Goal: Find specific page/section: Find specific page/section

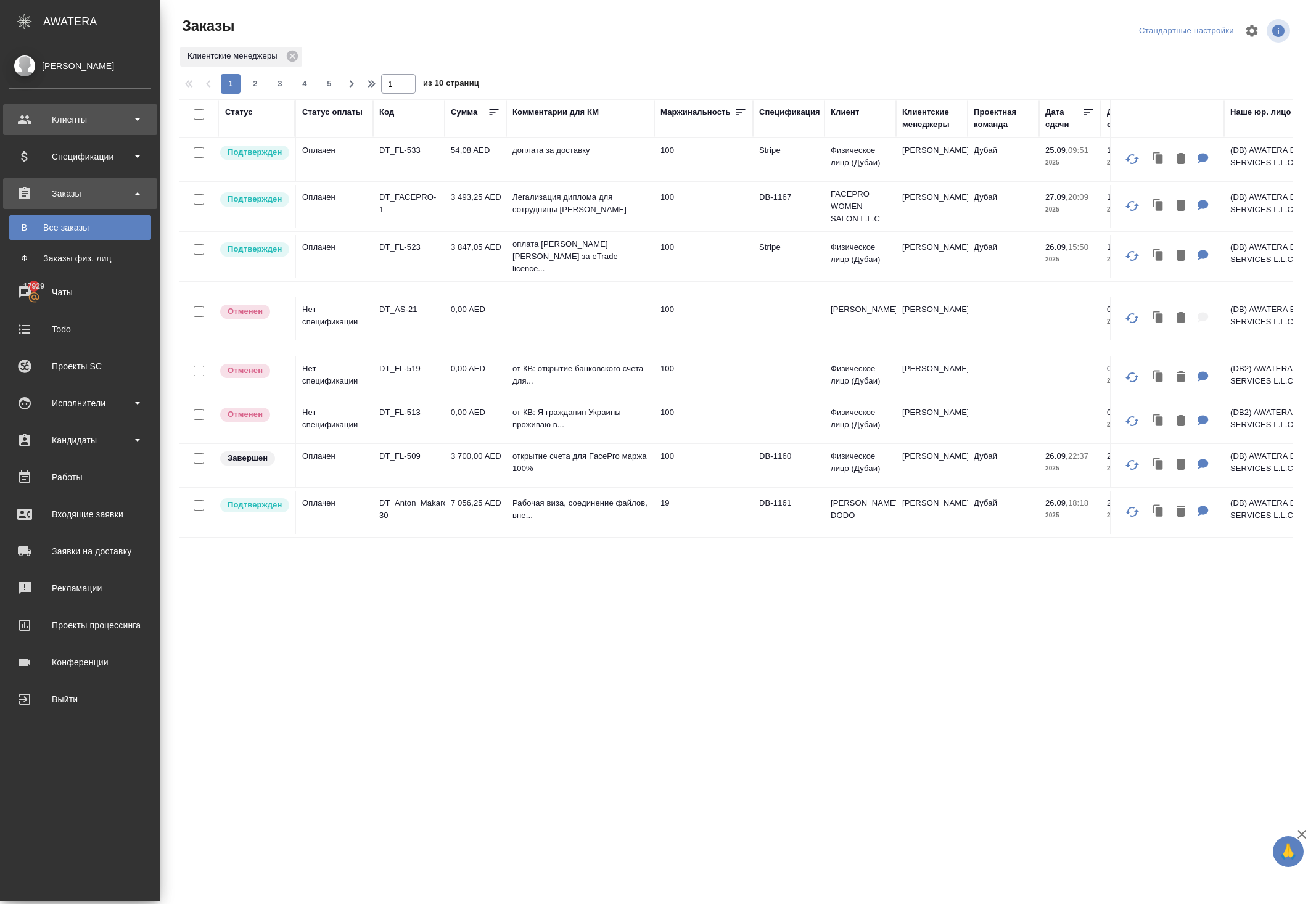
click at [81, 118] on div "Клиенты" at bounding box center [80, 119] width 142 height 19
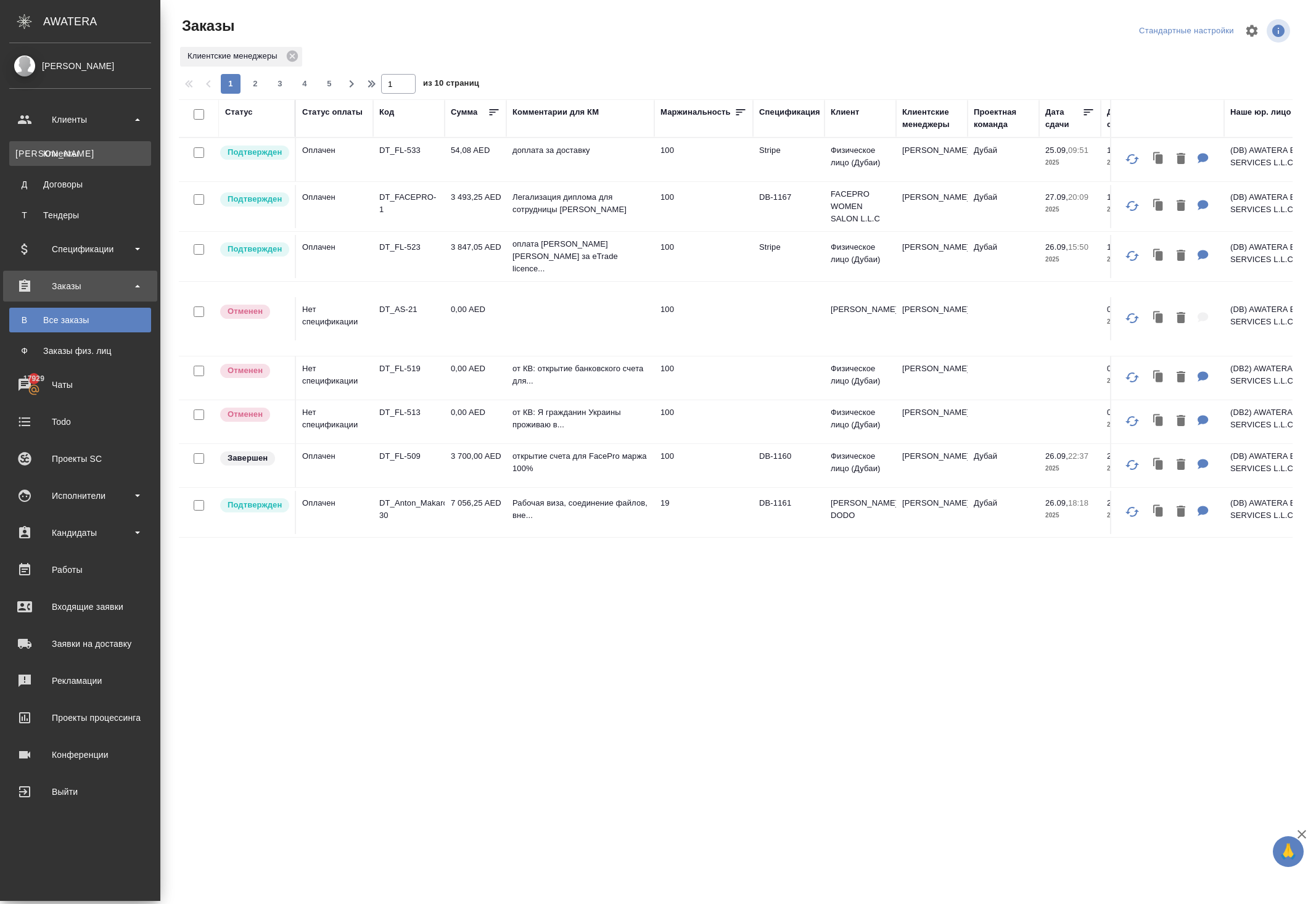
click at [79, 149] on div "Клиенты" at bounding box center [80, 154] width 130 height 12
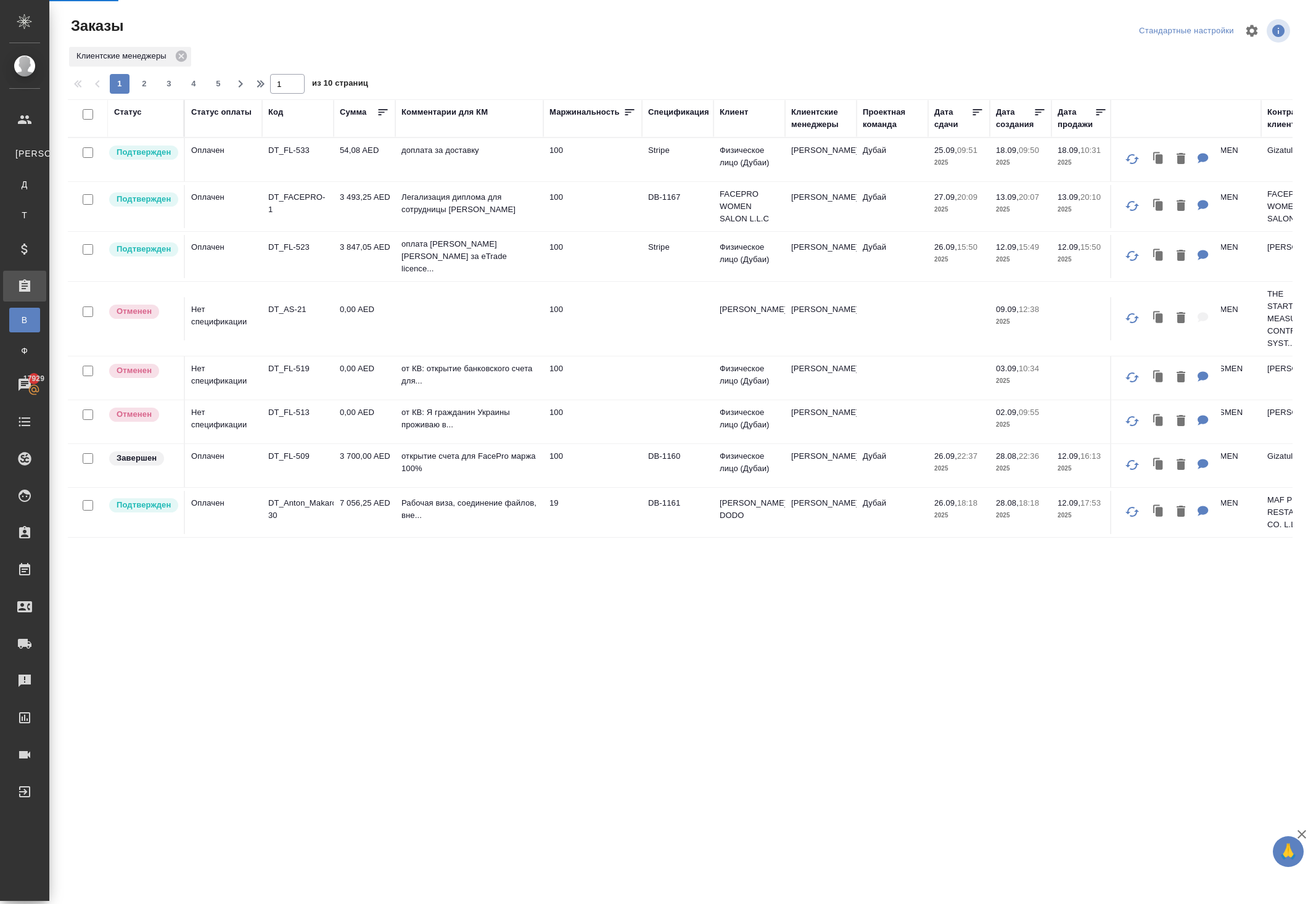
select select "RU"
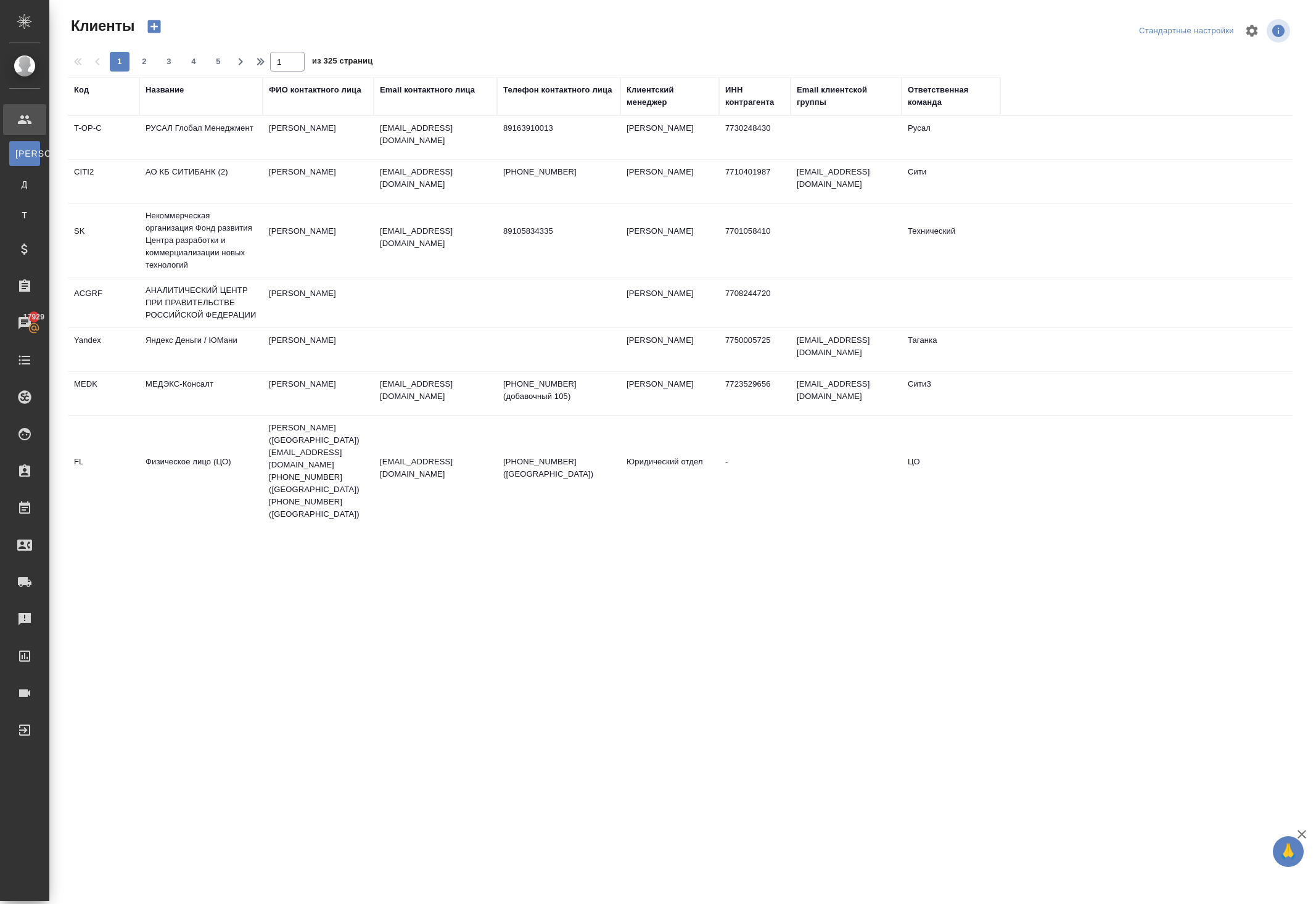
click at [180, 96] on div "Название" at bounding box center [164, 90] width 38 height 12
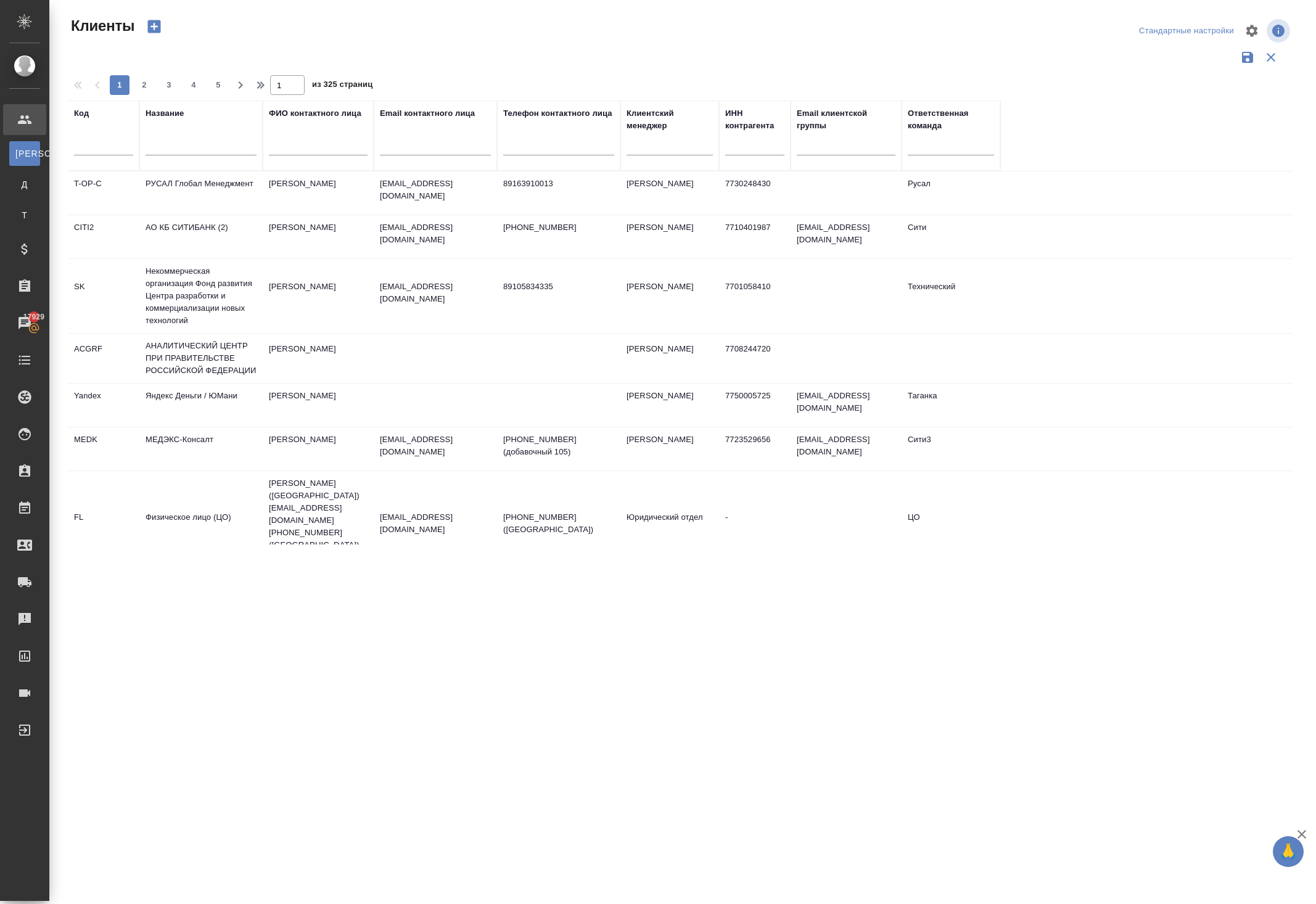
click at [180, 164] on div at bounding box center [202, 148] width 111 height 30
click at [179, 156] on input "text" at bounding box center [202, 147] width 111 height 15
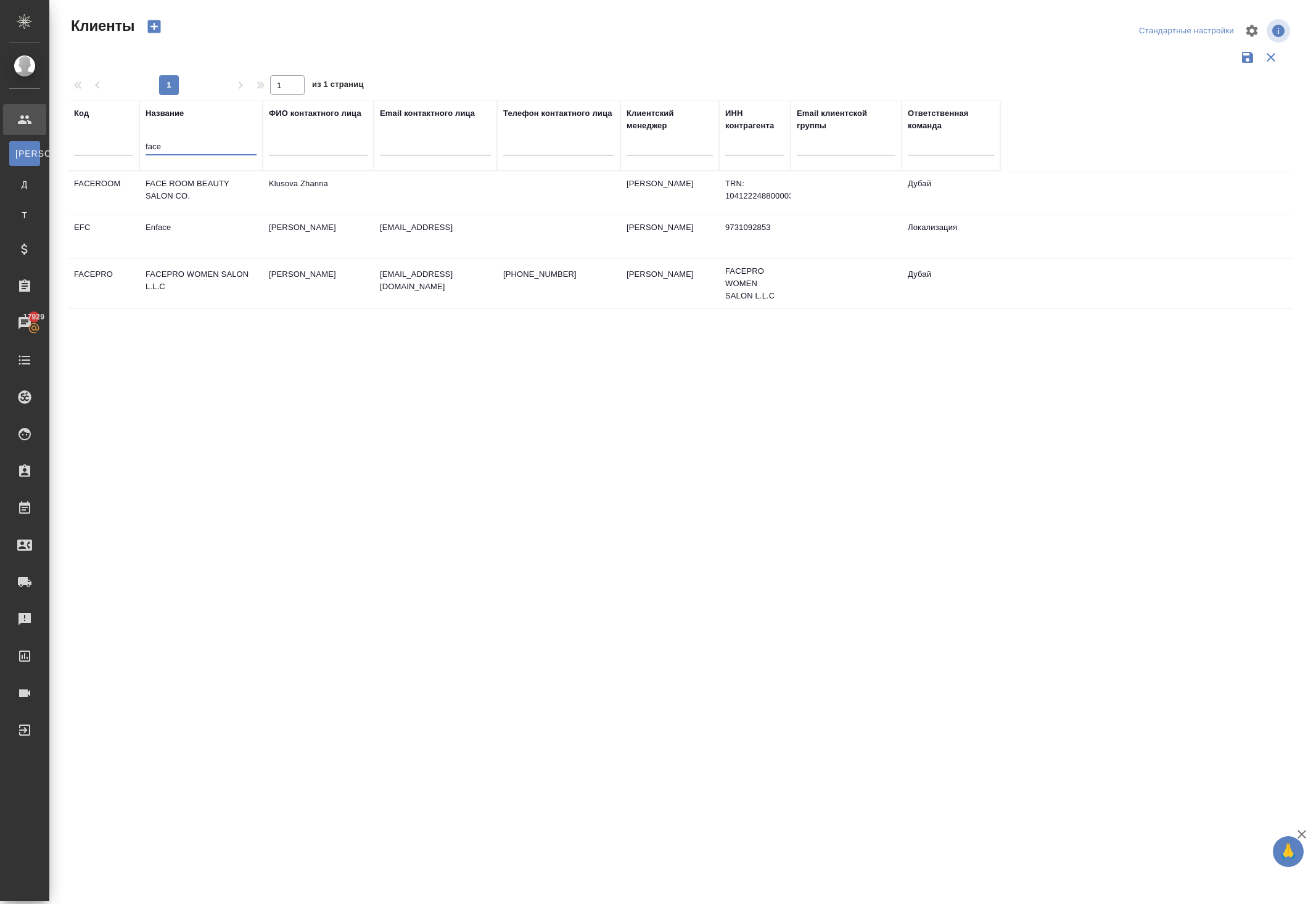
type input "face"
click at [178, 305] on td "FACEPRO WOMEN SALON L.L.C" at bounding box center [202, 284] width 124 height 43
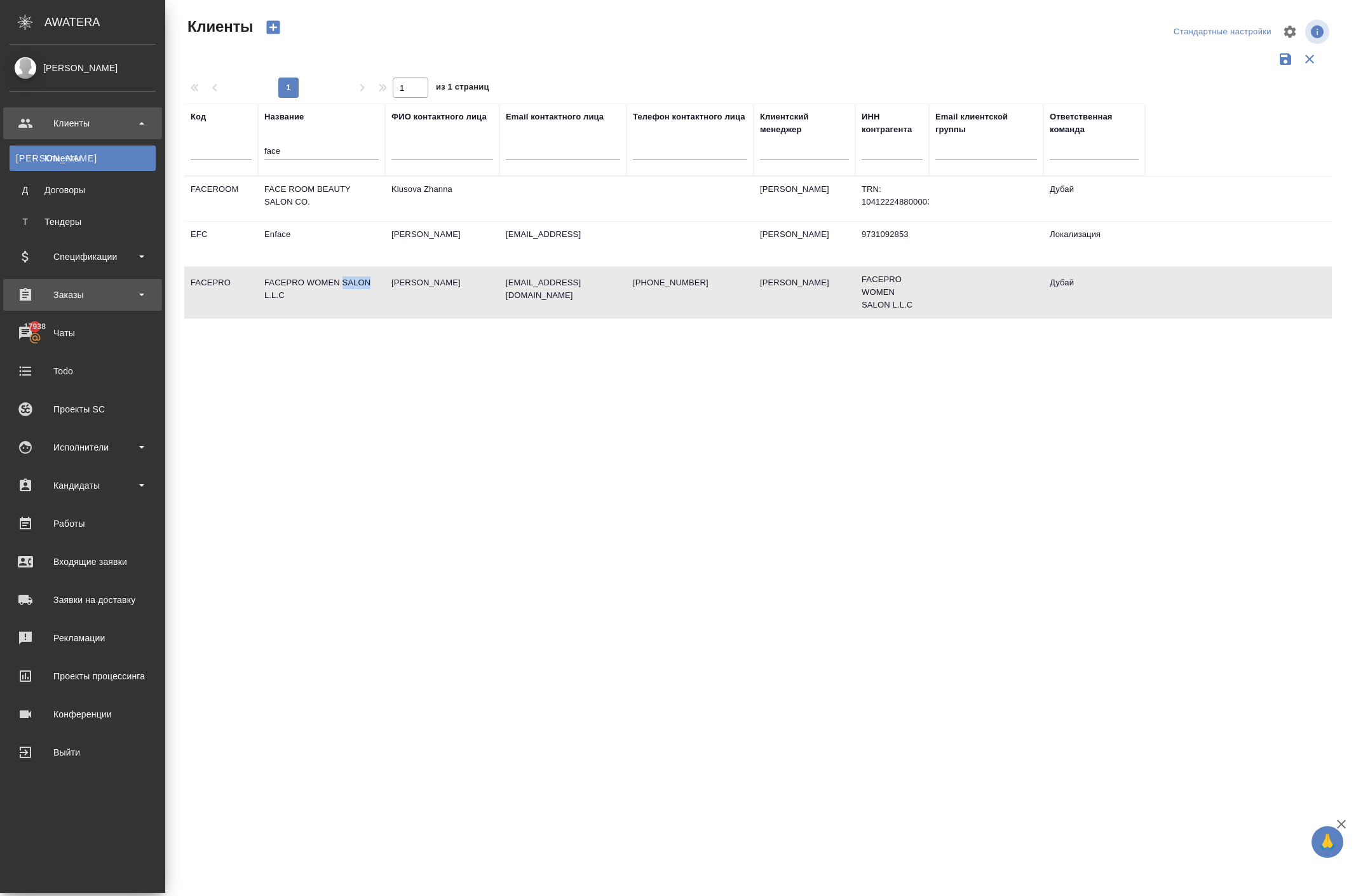
click at [151, 298] on div "Заказы" at bounding box center [82, 294] width 147 height 19
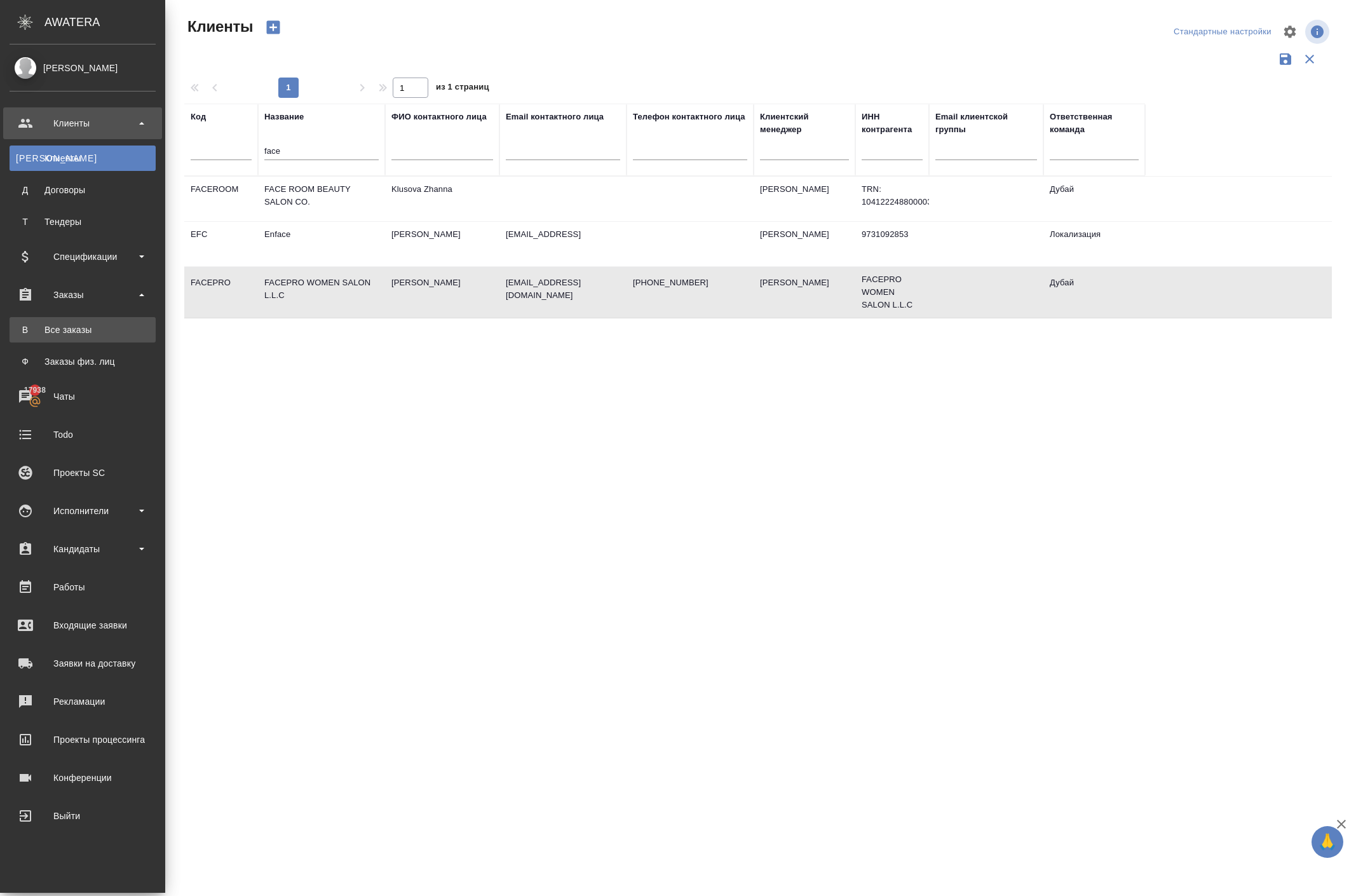
click at [122, 331] on div "Все заказы" at bounding box center [82, 330] width 134 height 13
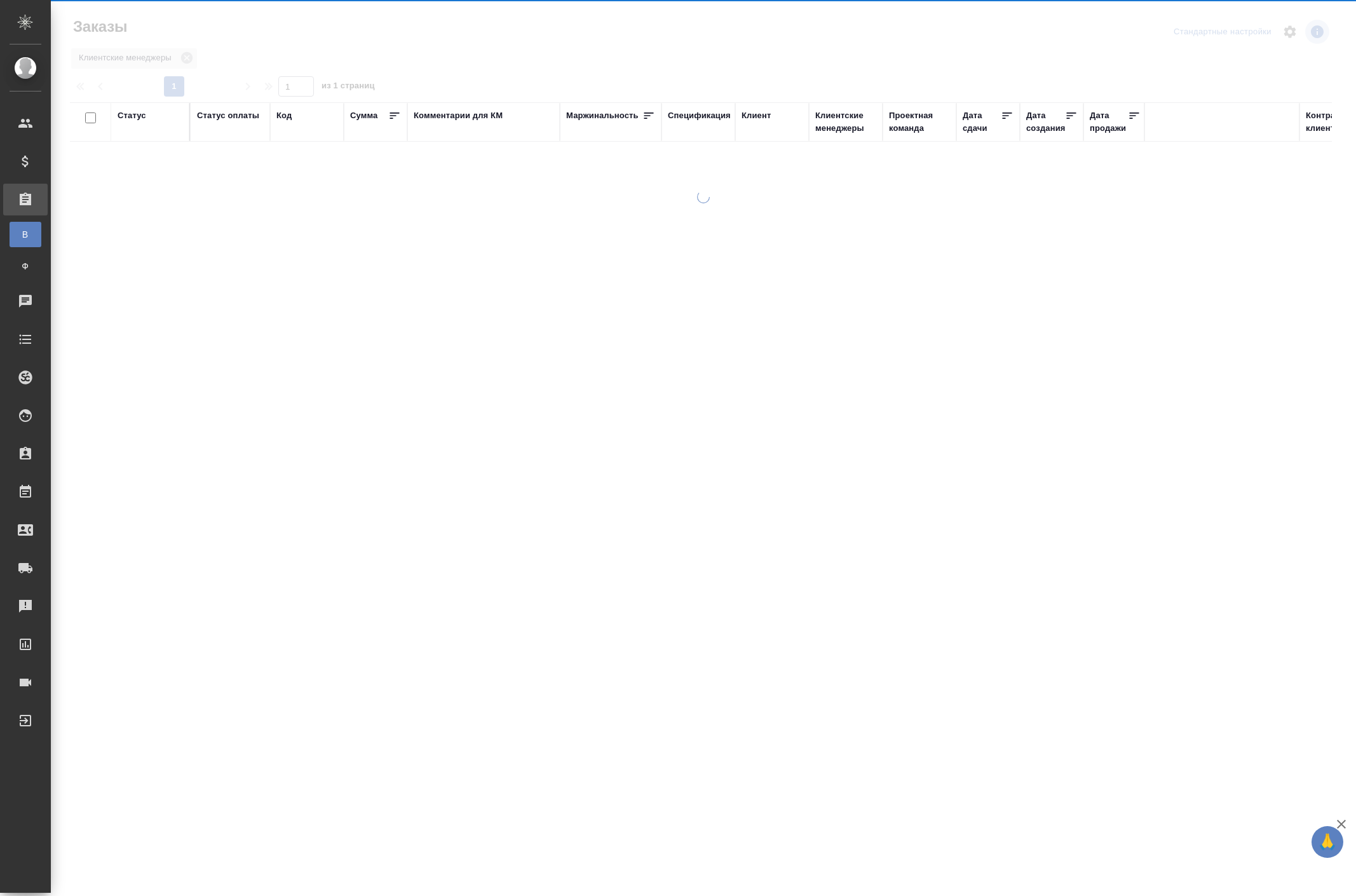
click at [122, 331] on div at bounding box center [703, 378] width 1305 height 376
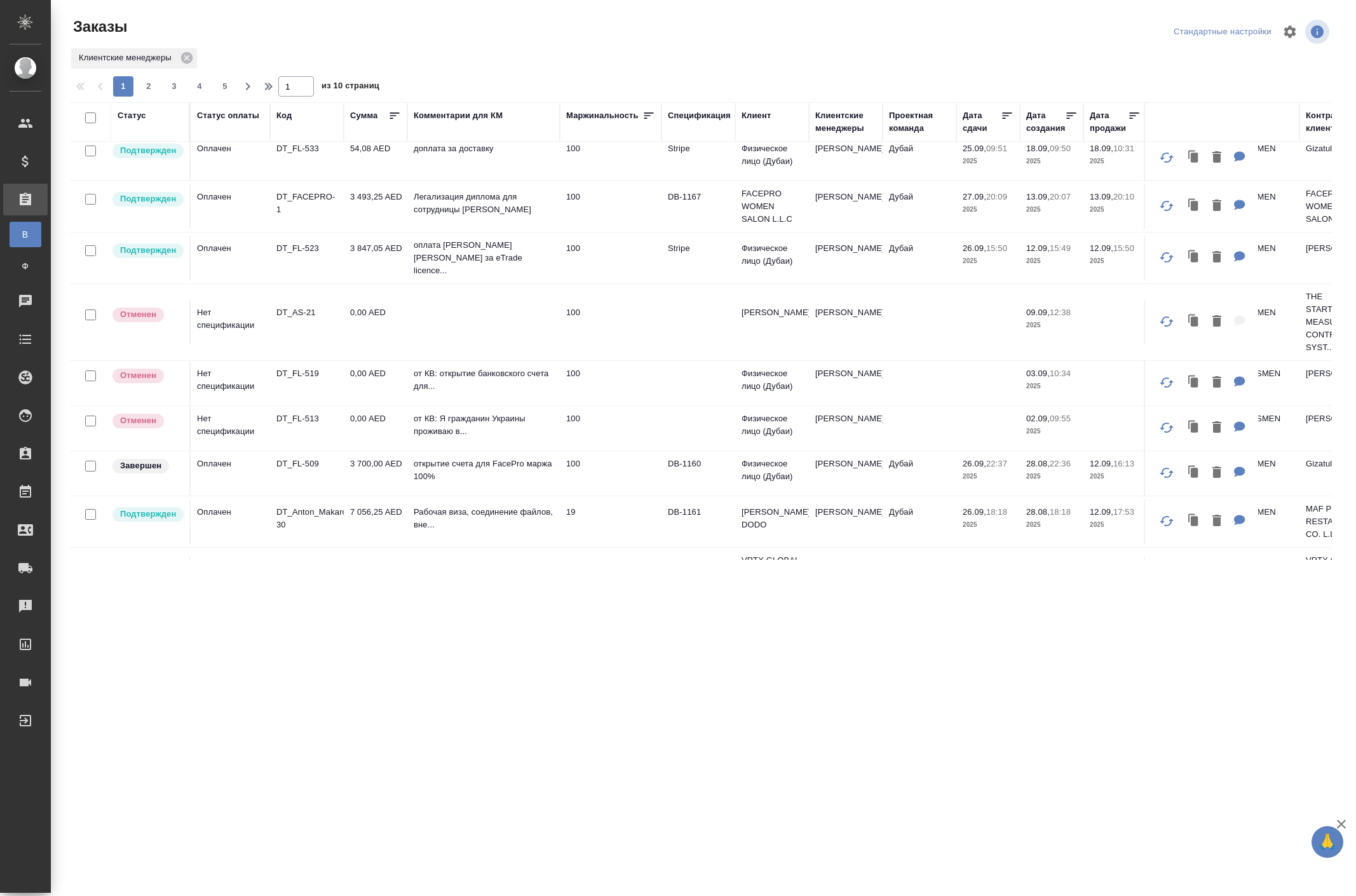
click at [469, 283] on td "оплата В.Печенкиной за eTrade licence..." at bounding box center [483, 258] width 152 height 51
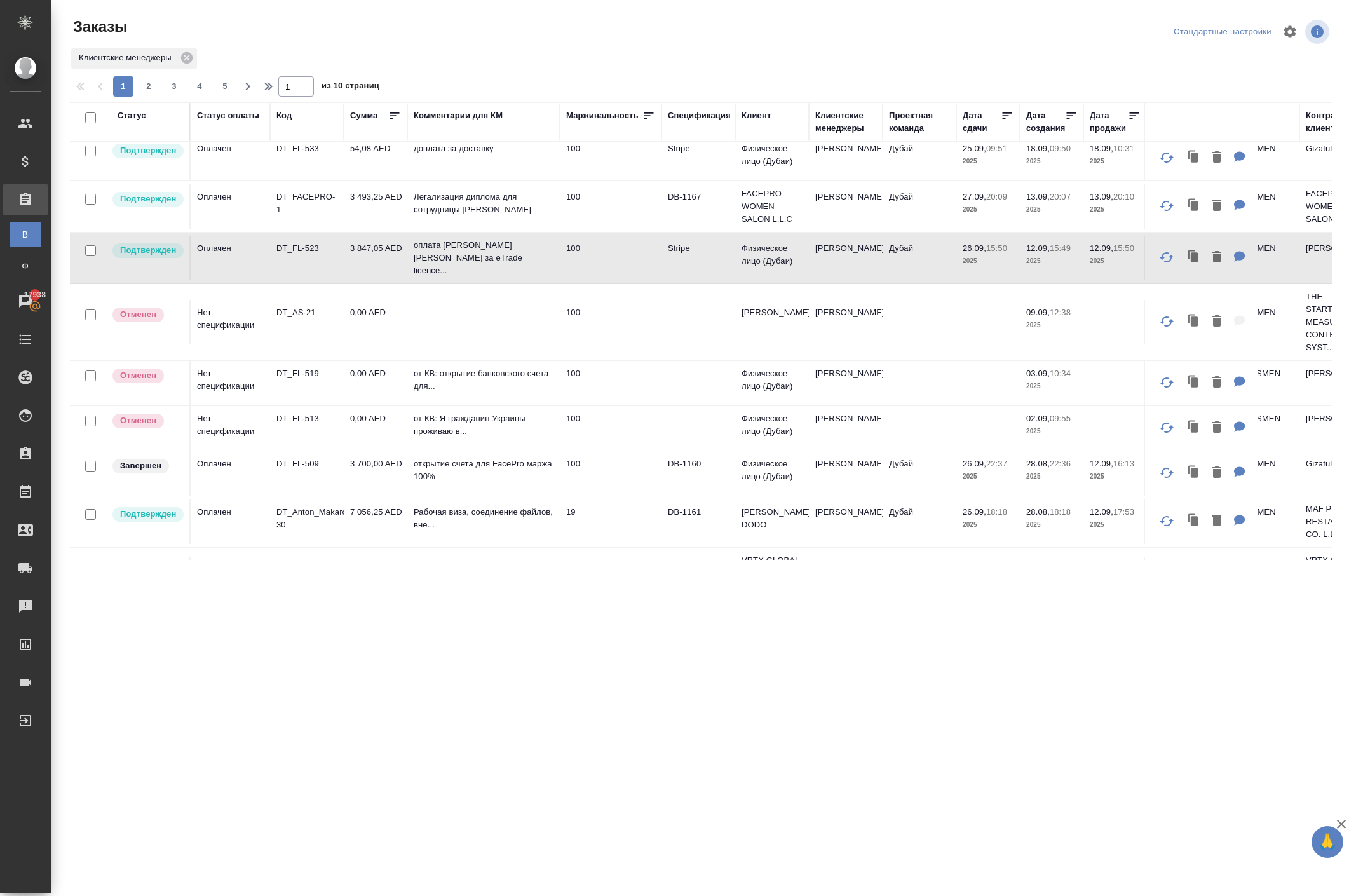
click at [520, 33] on div at bounding box center [705, 31] width 423 height 30
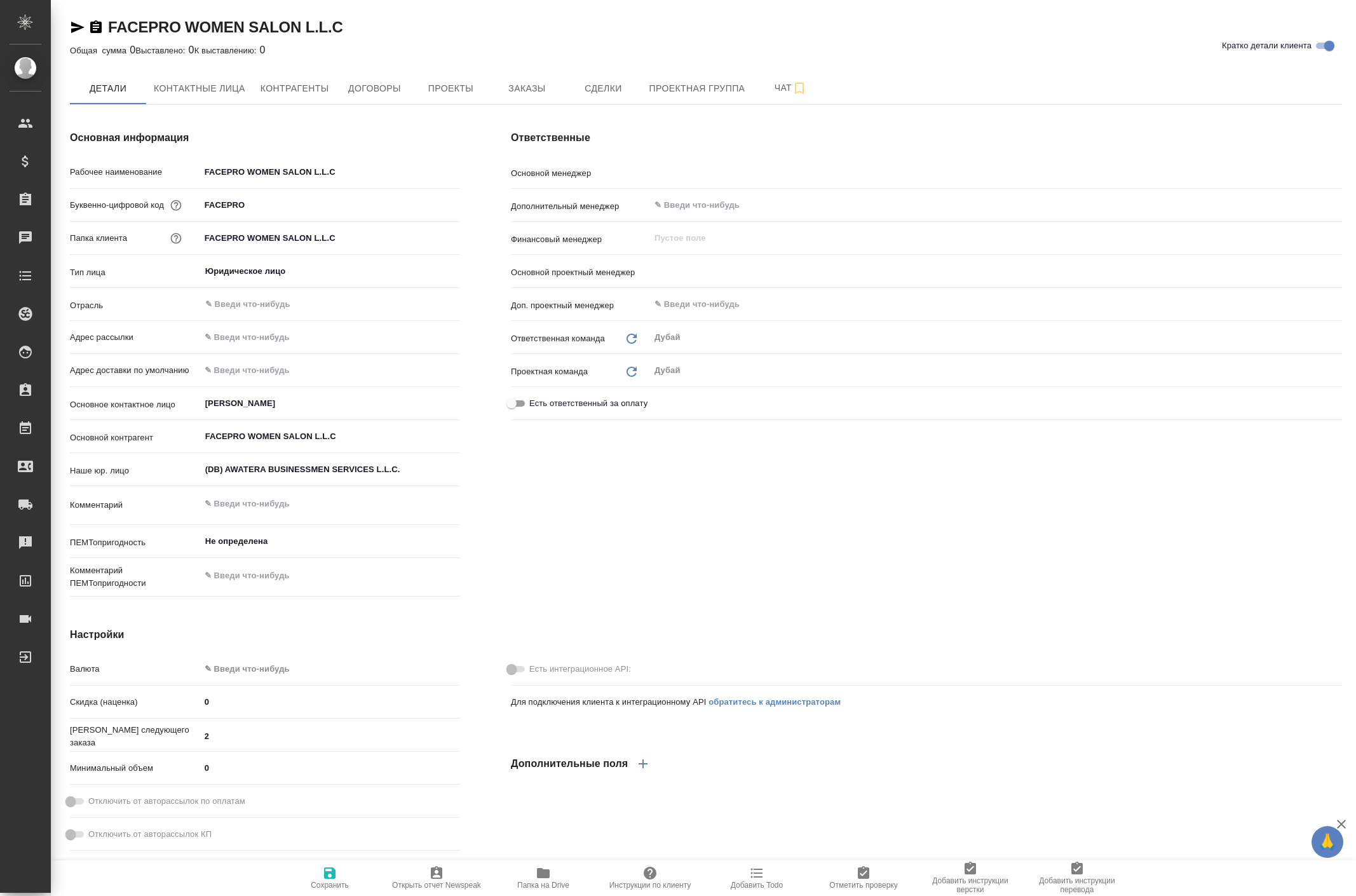
type input "[PERSON_NAME]"
click at [557, 97] on span "Заказы" at bounding box center [526, 88] width 61 height 15
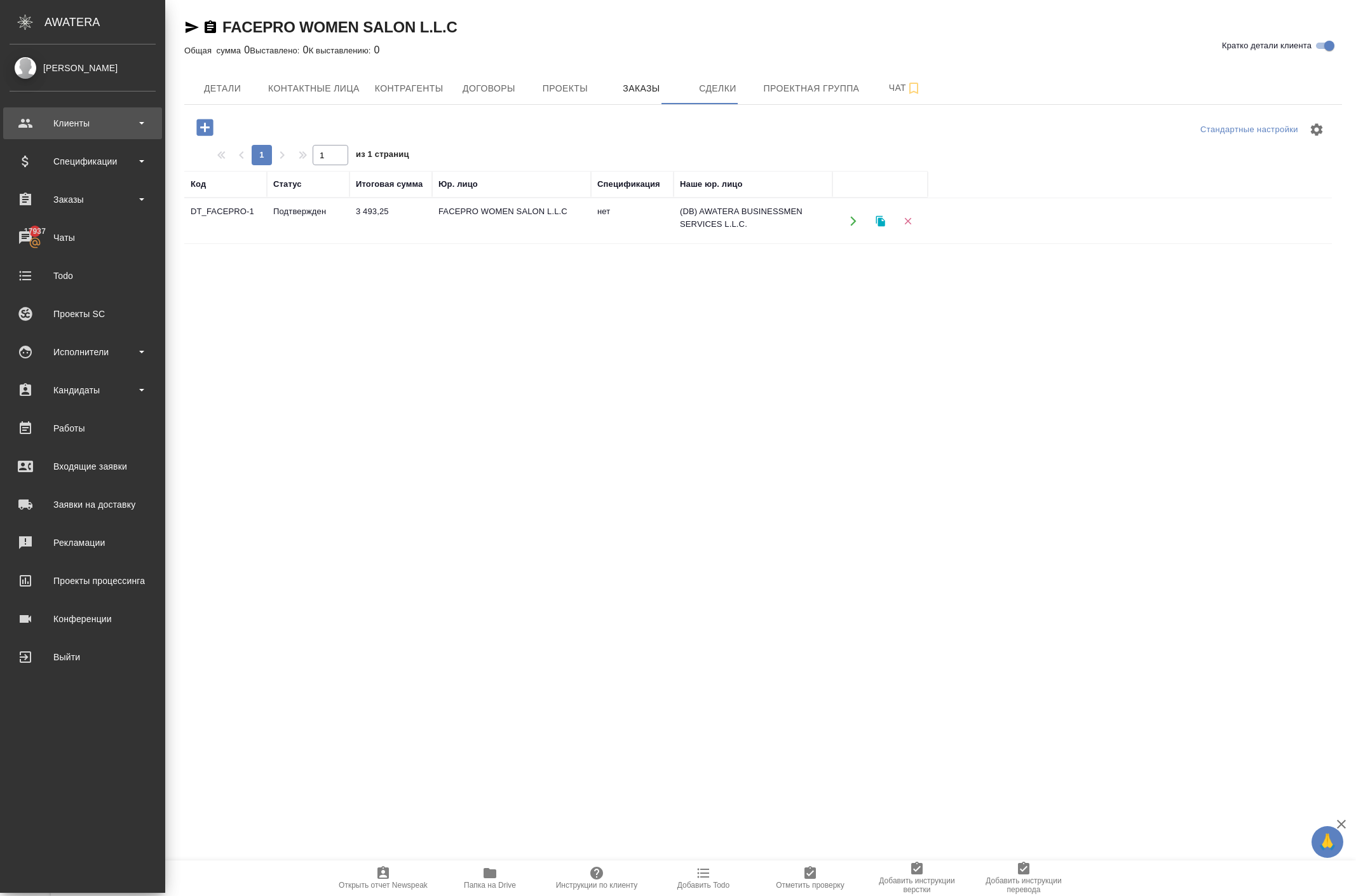
click at [87, 109] on div "Клиенты" at bounding box center [82, 123] width 158 height 32
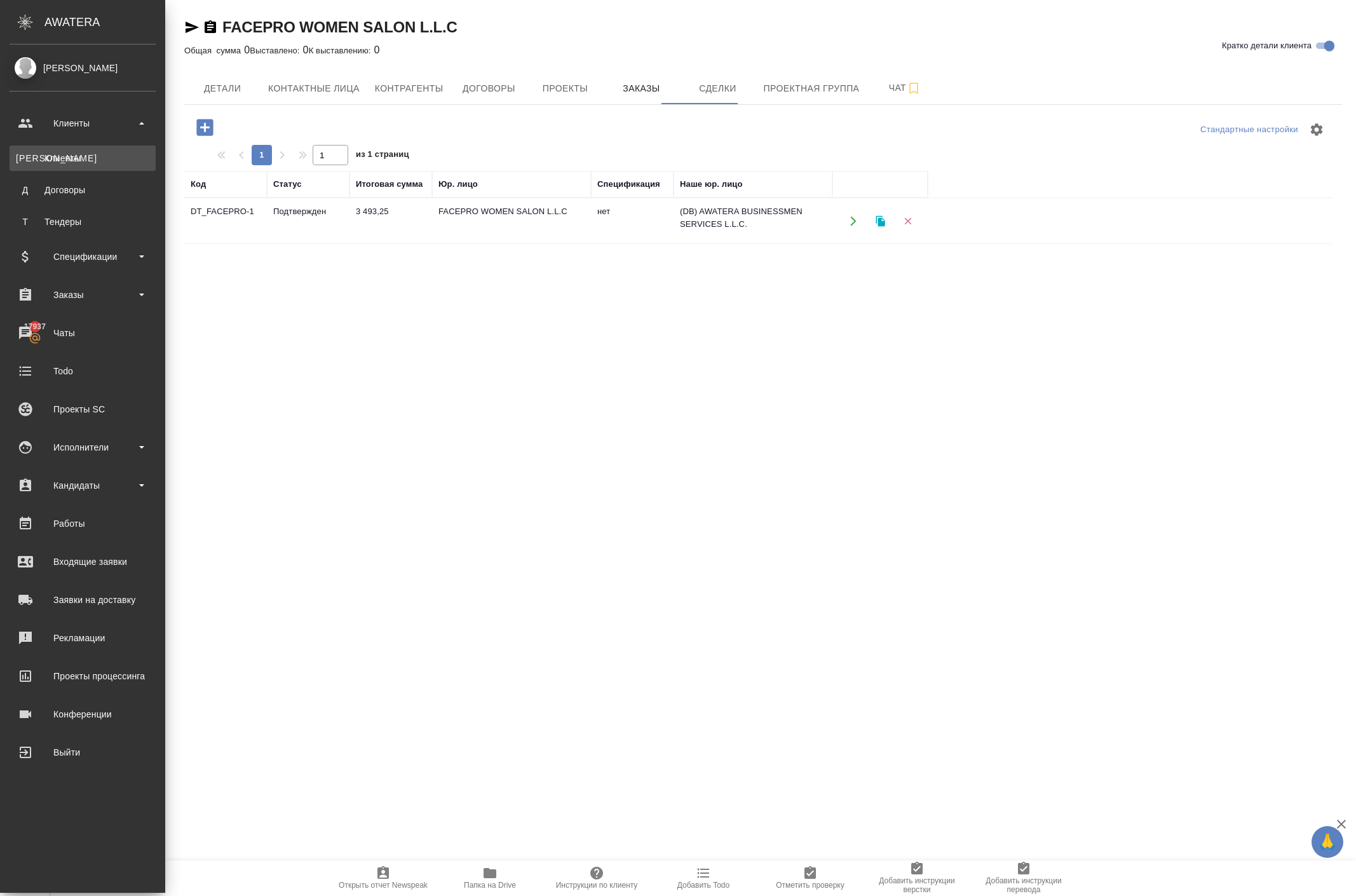
click at [89, 151] on link "К Клиенты" at bounding box center [82, 158] width 147 height 25
select select "RU"
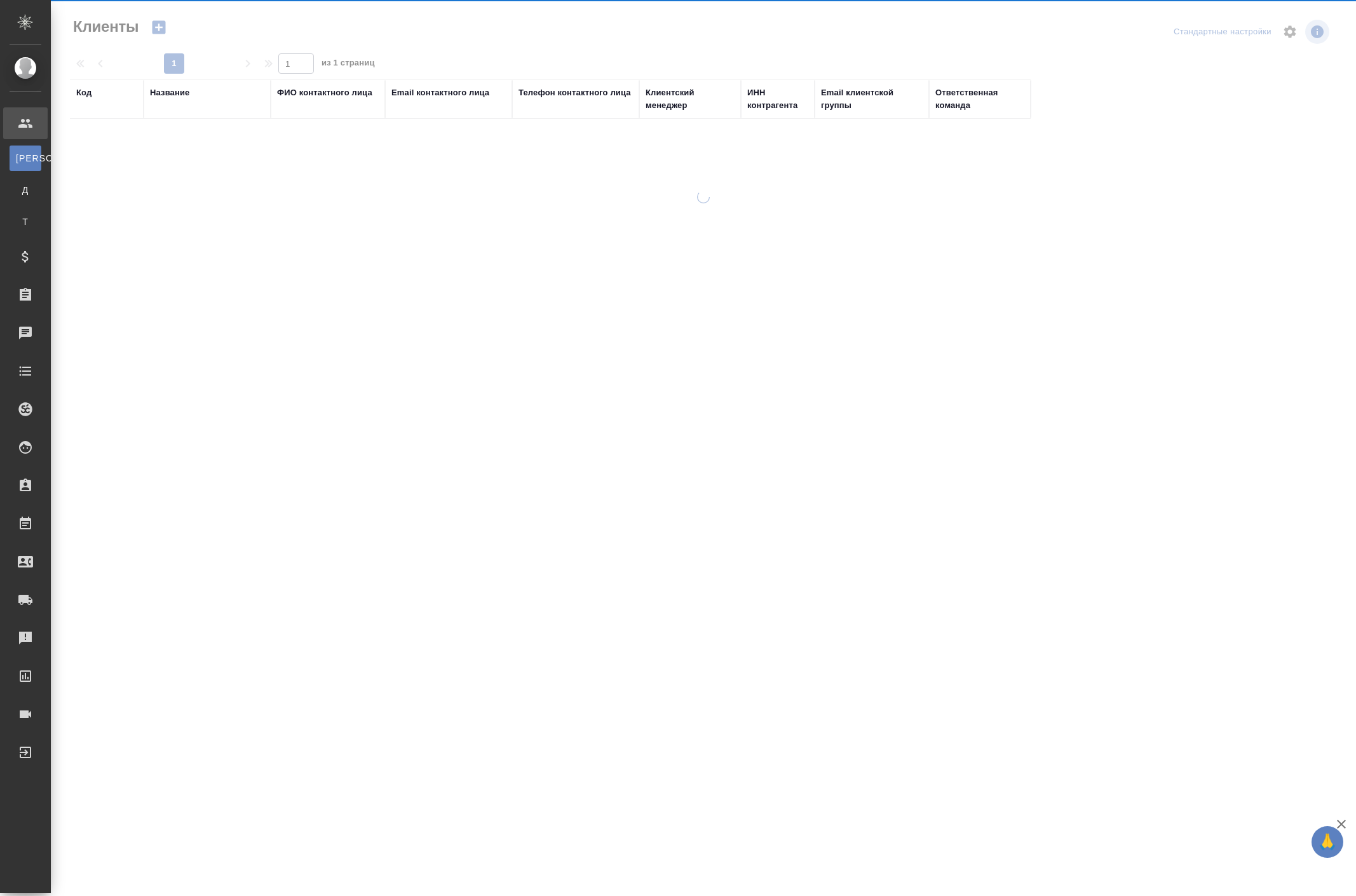
click at [89, 151] on div at bounding box center [703, 271] width 1305 height 544
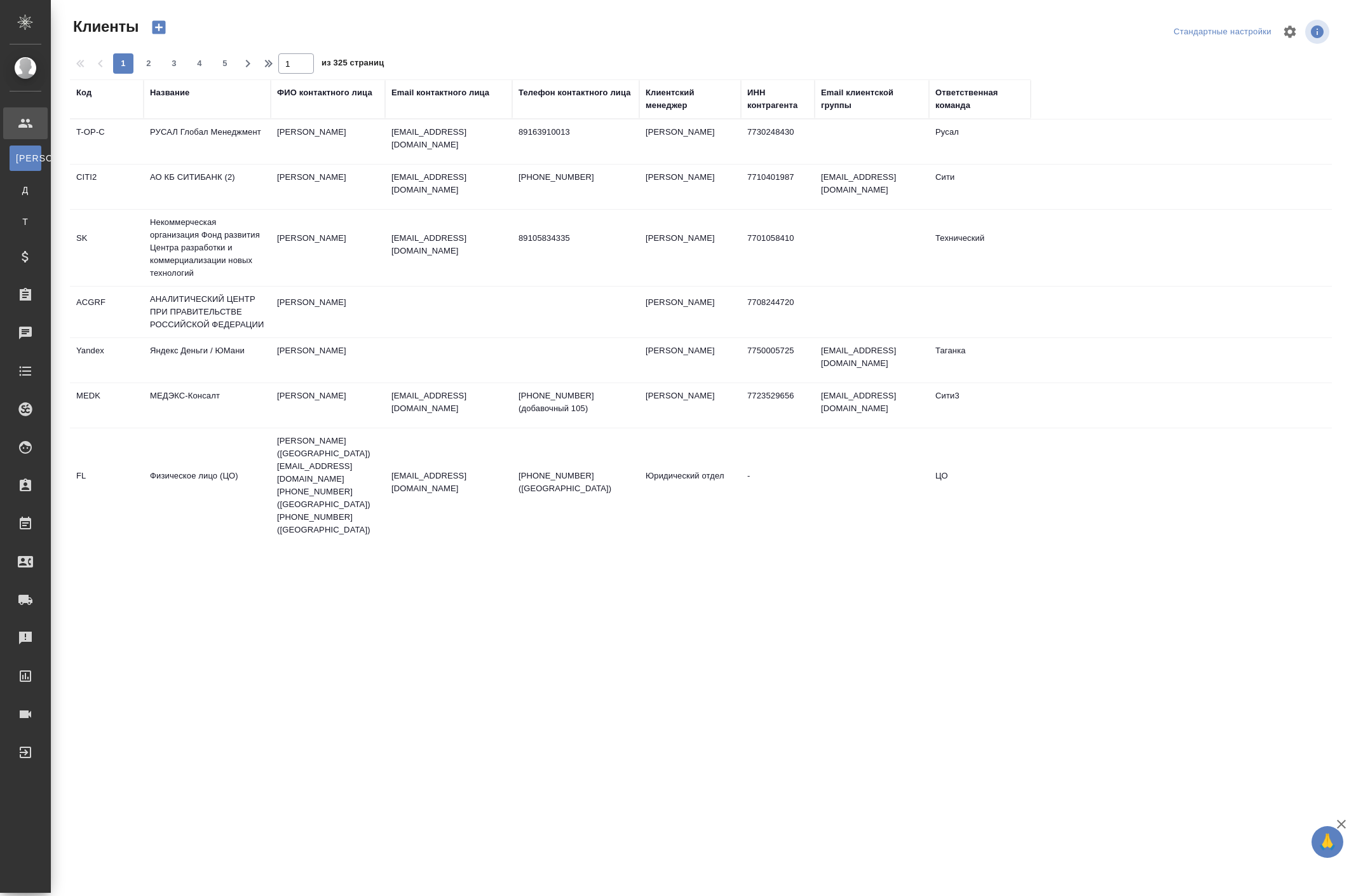
click at [183, 99] on div "Название" at bounding box center [169, 93] width 39 height 13
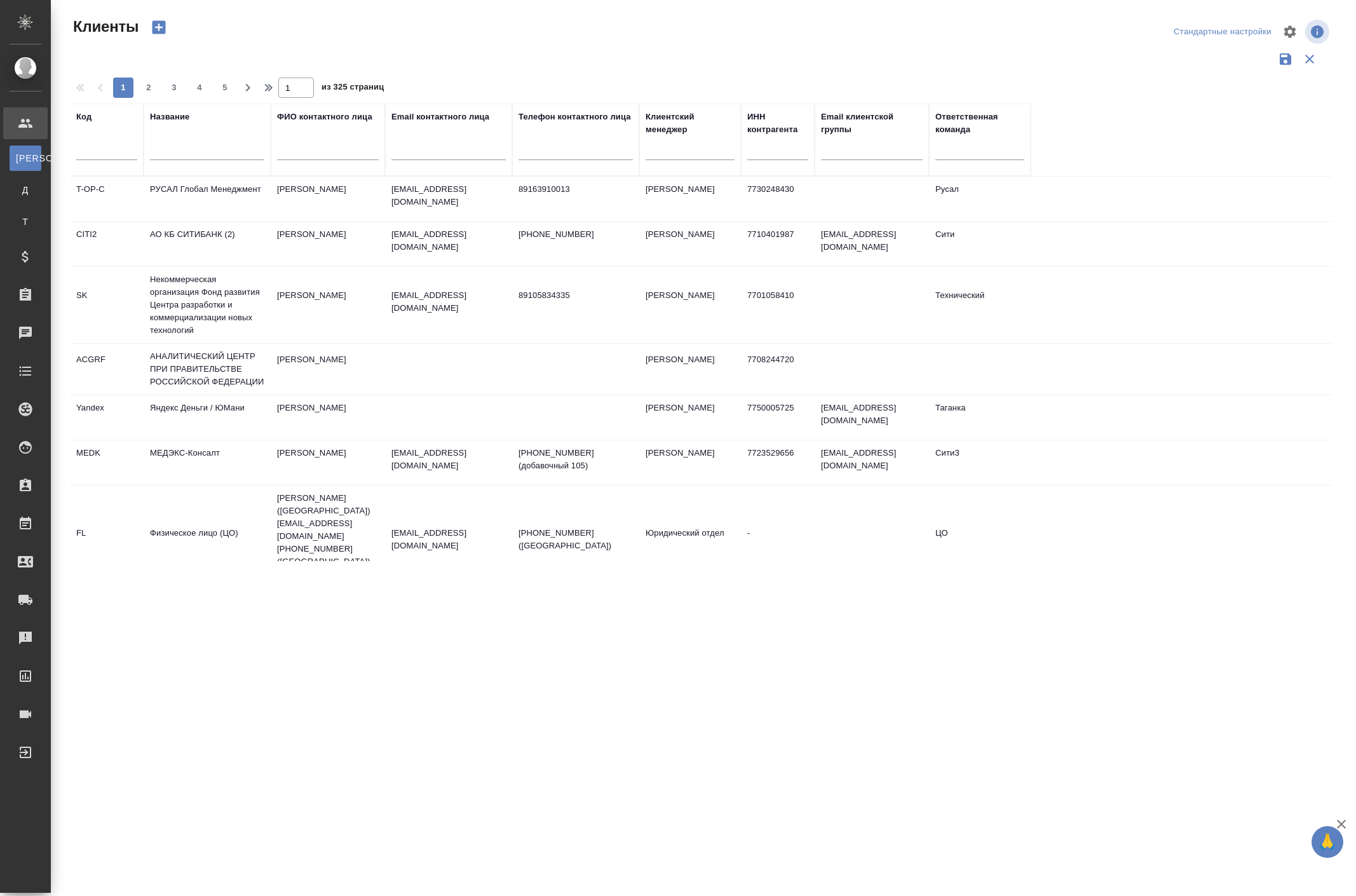
click at [196, 160] on input "text" at bounding box center [208, 151] width 115 height 15
type input "а"
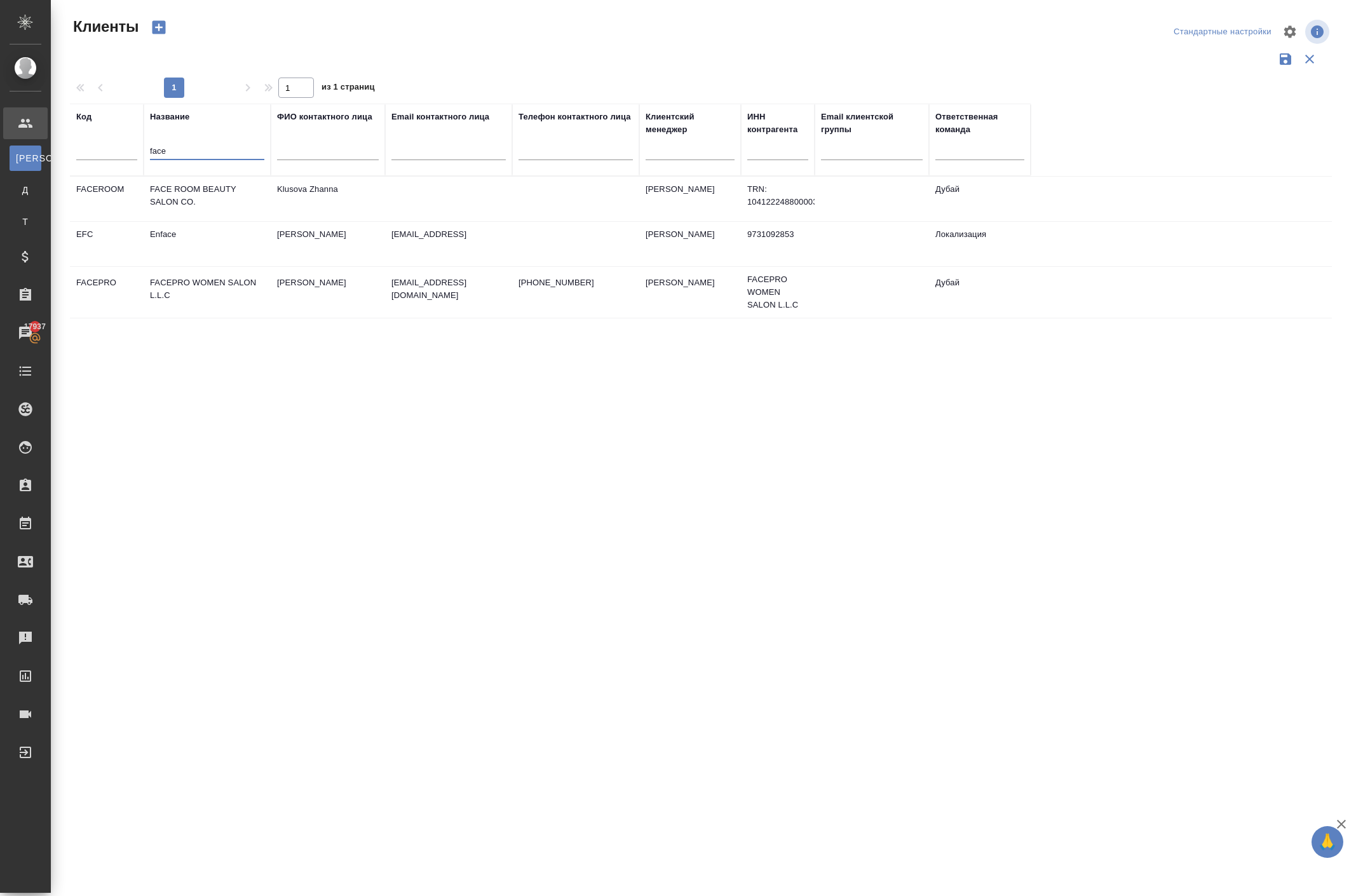
type input "face"
click at [189, 221] on td "FACE ROOM BEAUTY SALON CO." at bounding box center [208, 199] width 127 height 45
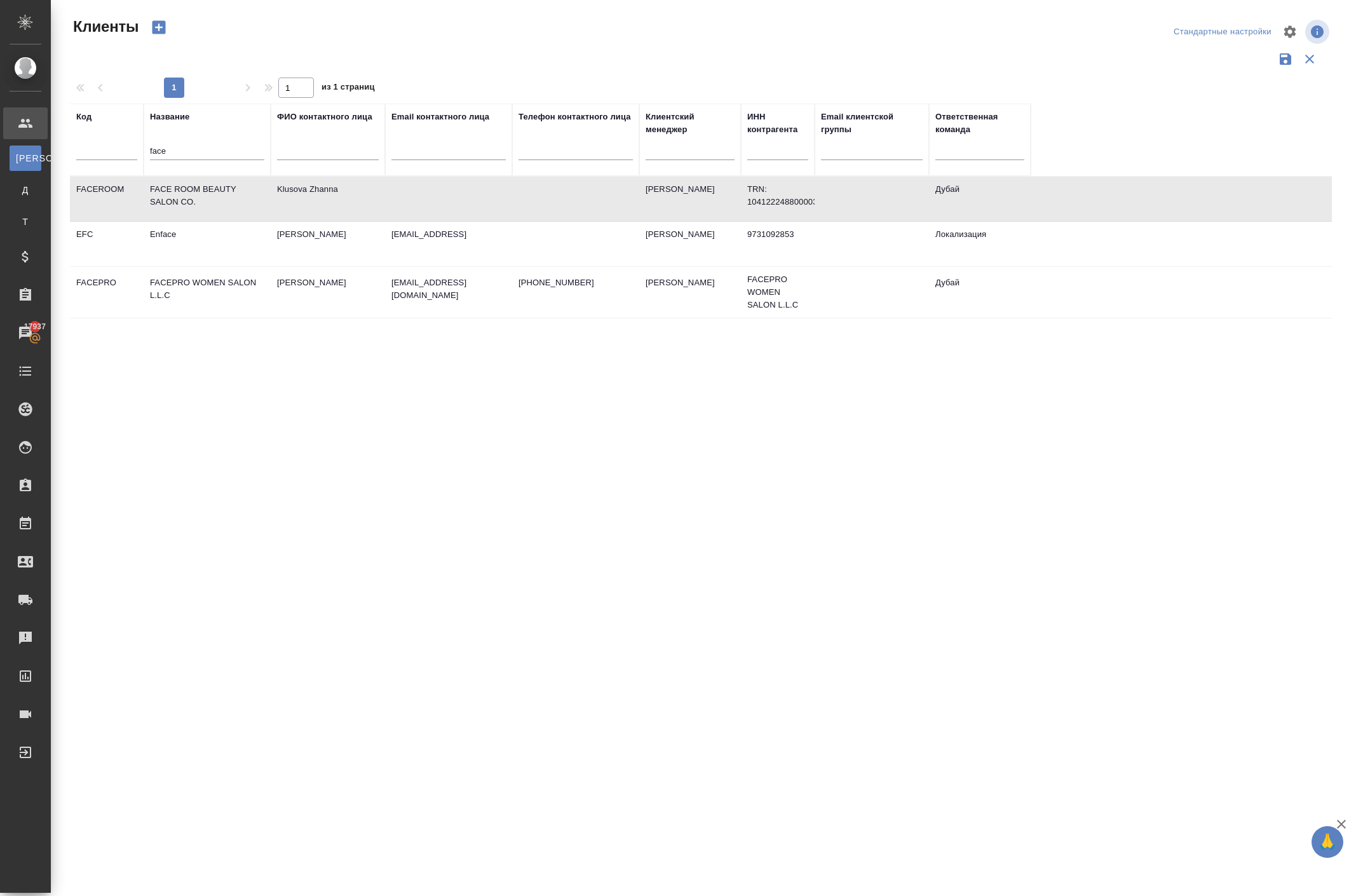
click at [189, 221] on td "FACE ROOM BEAUTY SALON CO." at bounding box center [208, 199] width 127 height 45
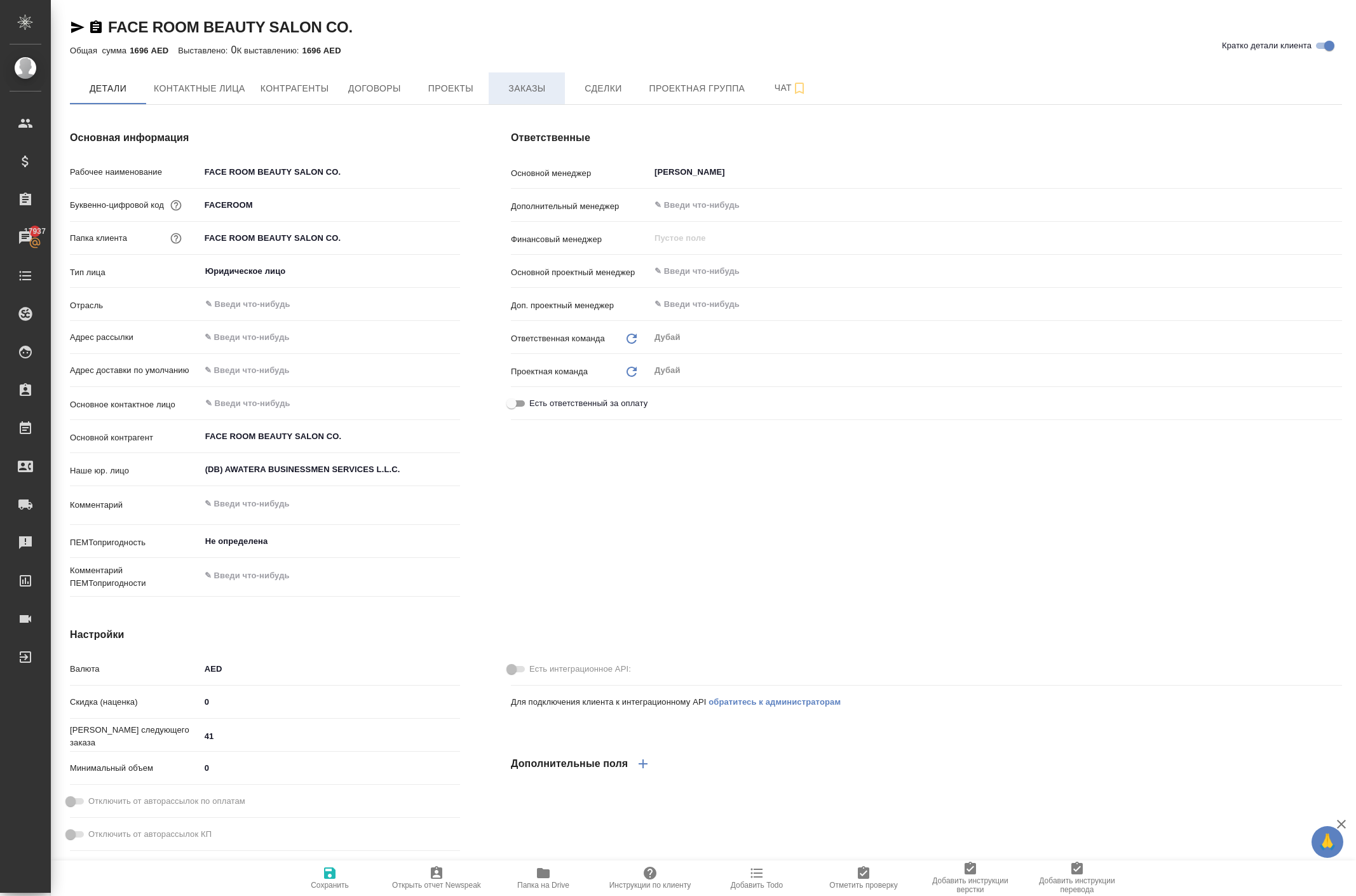
click at [557, 97] on span "Заказы" at bounding box center [526, 88] width 61 height 15
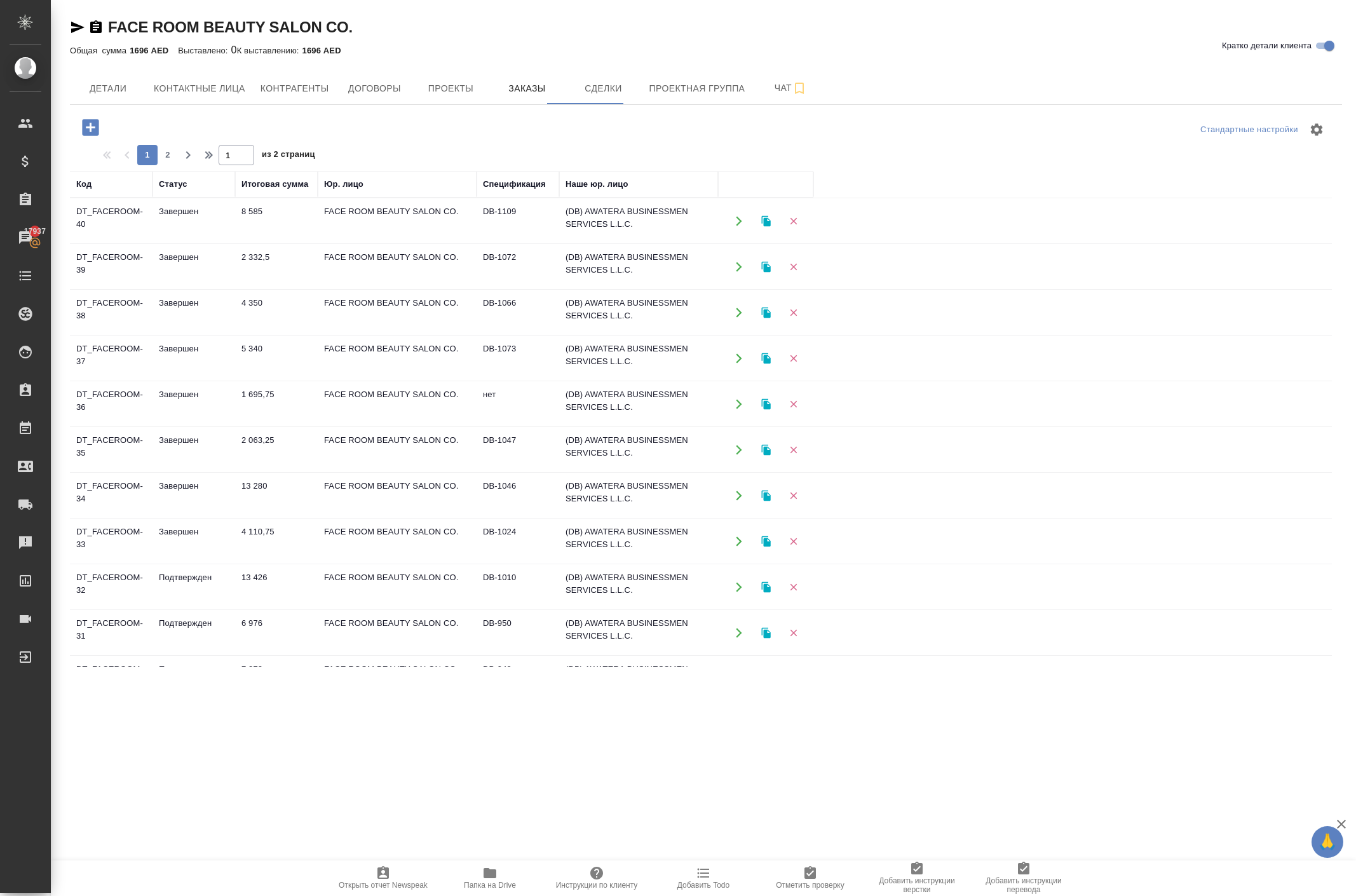
click at [741, 502] on icon "button" at bounding box center [739, 495] width 12 height 12
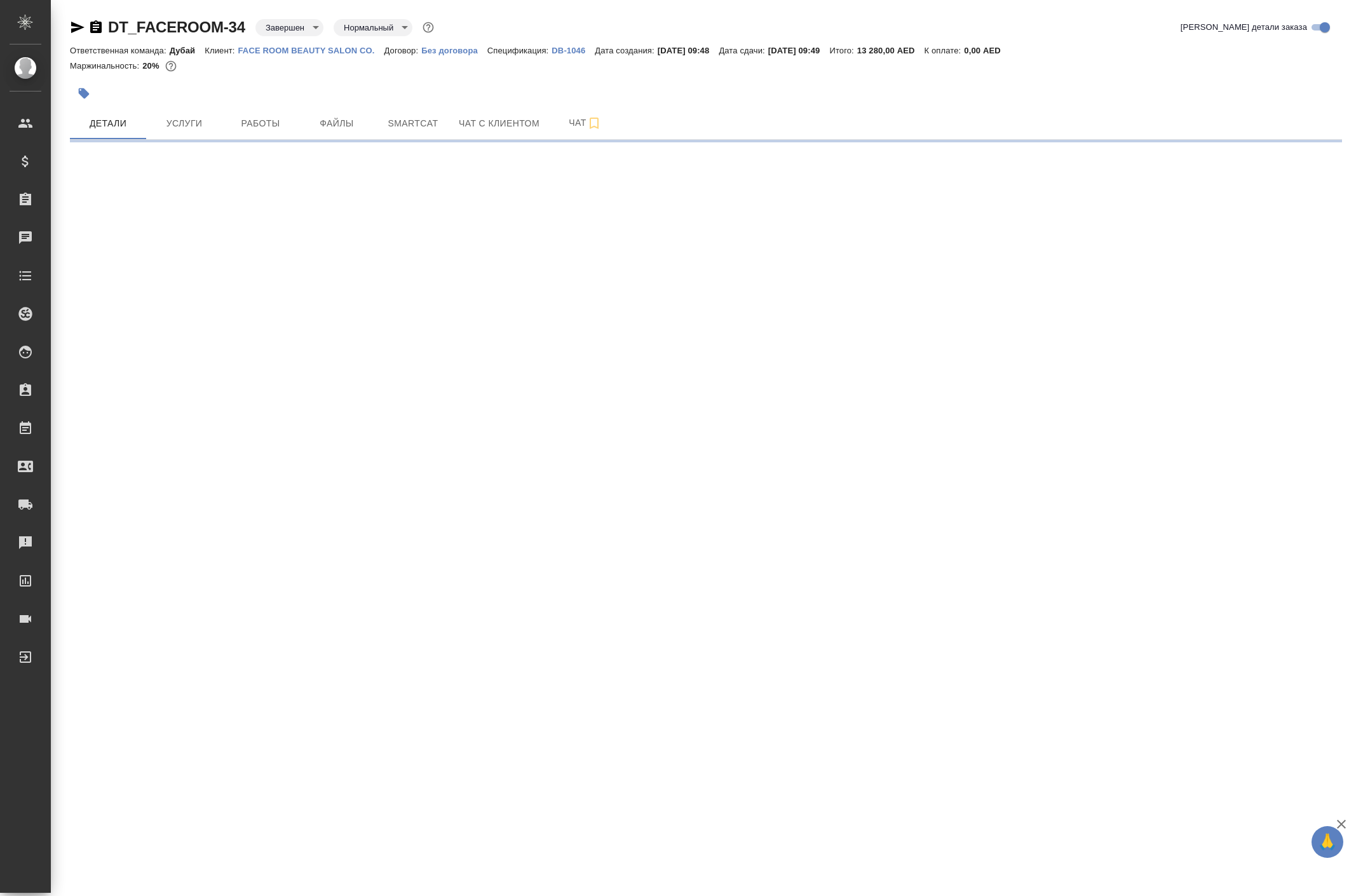
select select "RU"
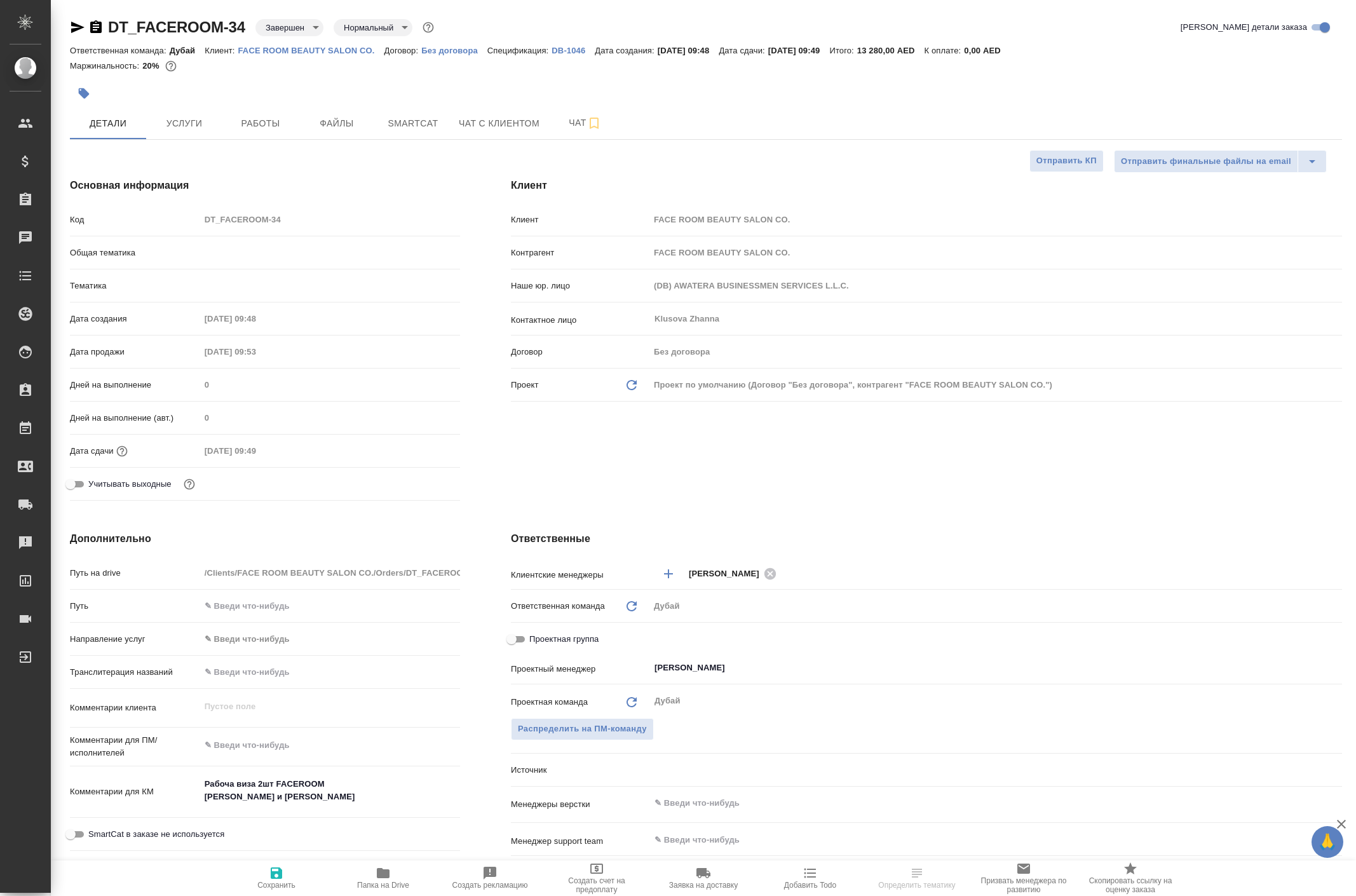
type textarea "x"
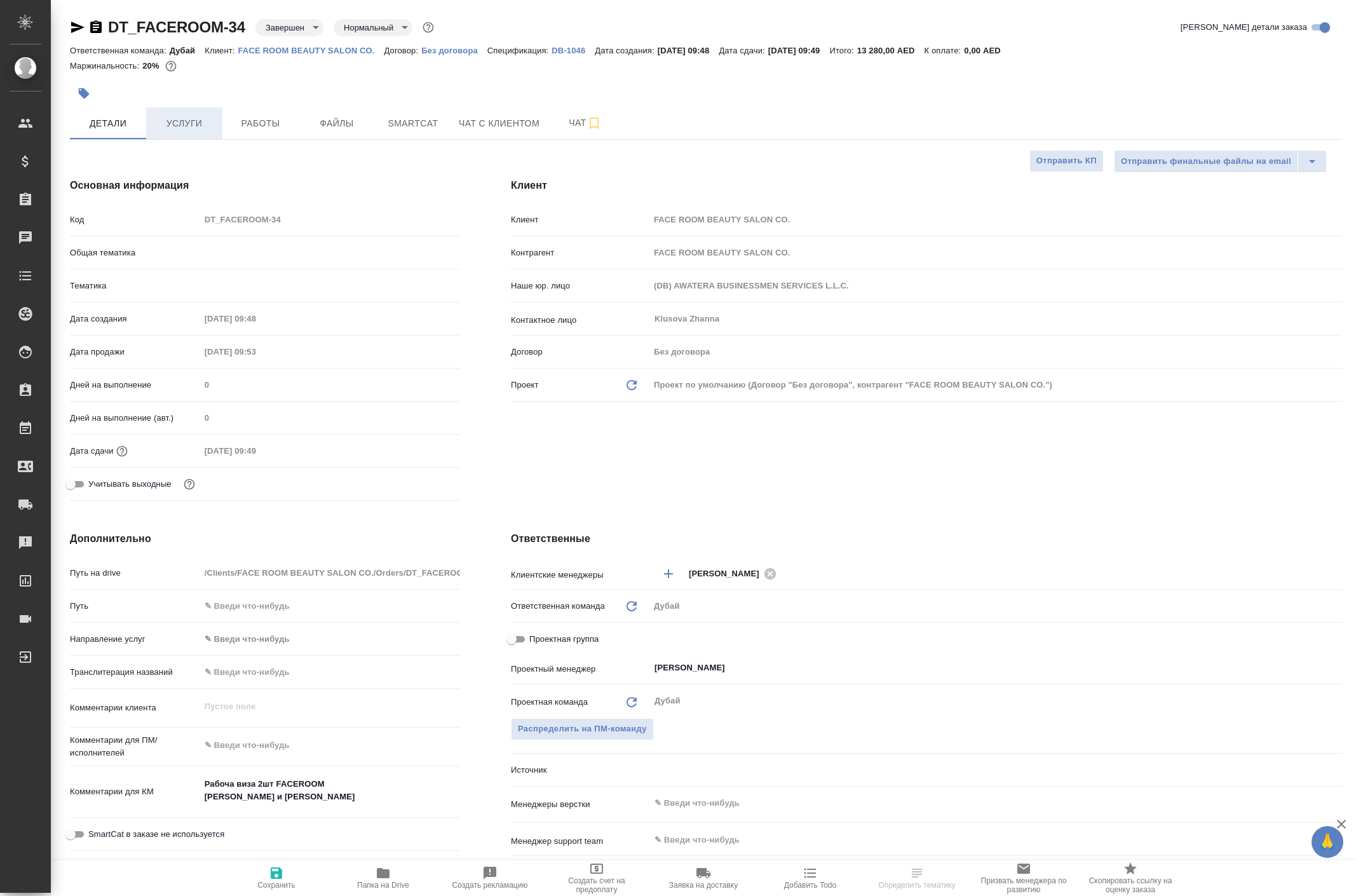
type textarea "x"
click at [167, 131] on span "Услуги" at bounding box center [184, 123] width 61 height 15
type textarea "x"
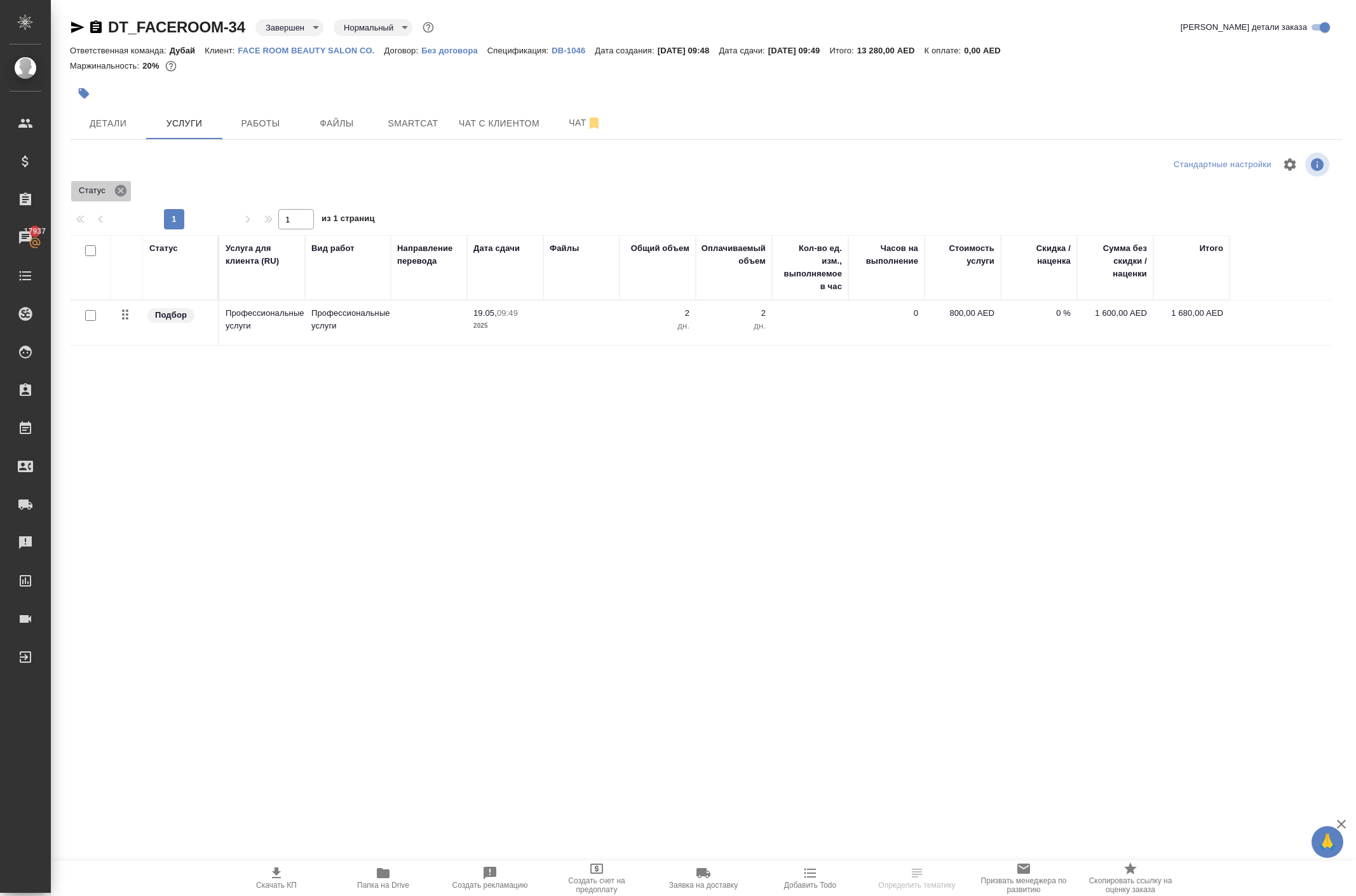
click at [127, 198] on icon at bounding box center [120, 190] width 14 height 14
